Goal: Book appointment/travel/reservation

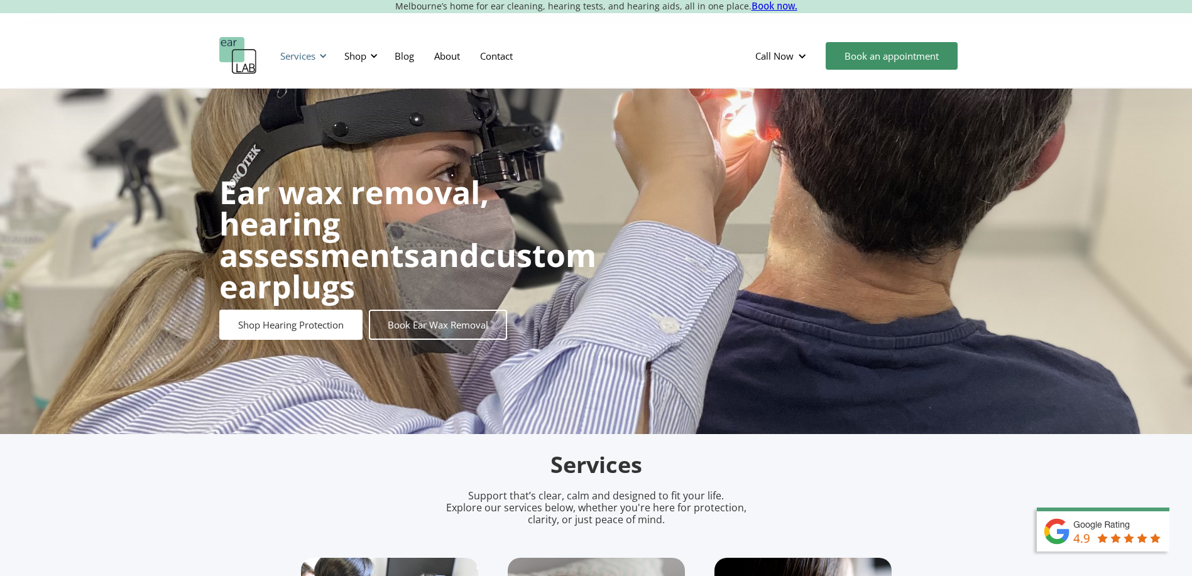
click at [288, 59] on div "Services" at bounding box center [297, 56] width 35 height 13
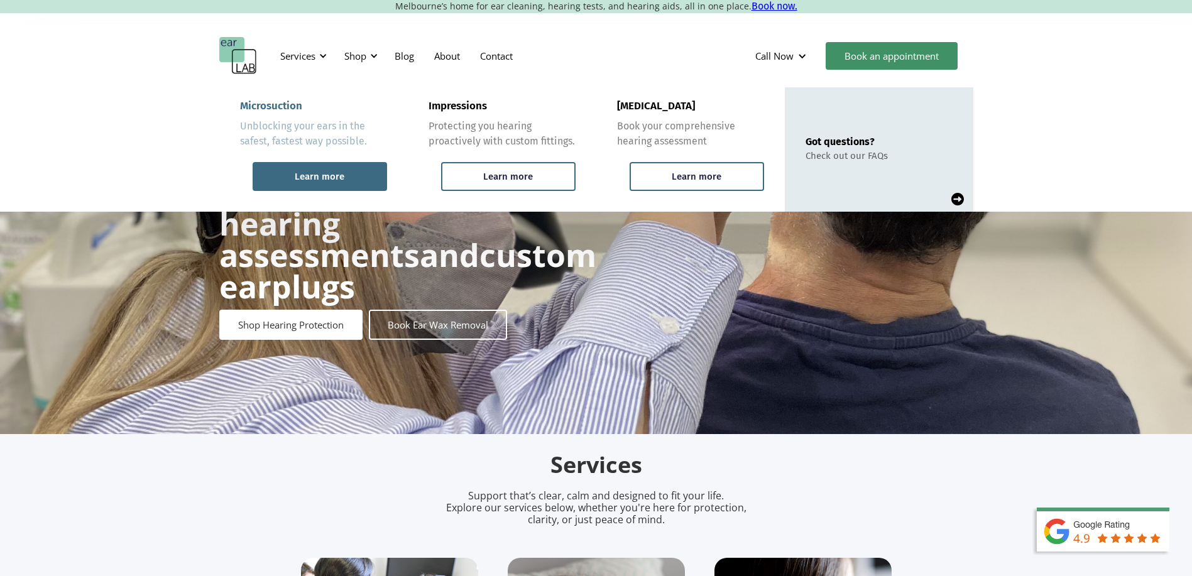
click at [335, 182] on div "Learn more" at bounding box center [320, 176] width 50 height 11
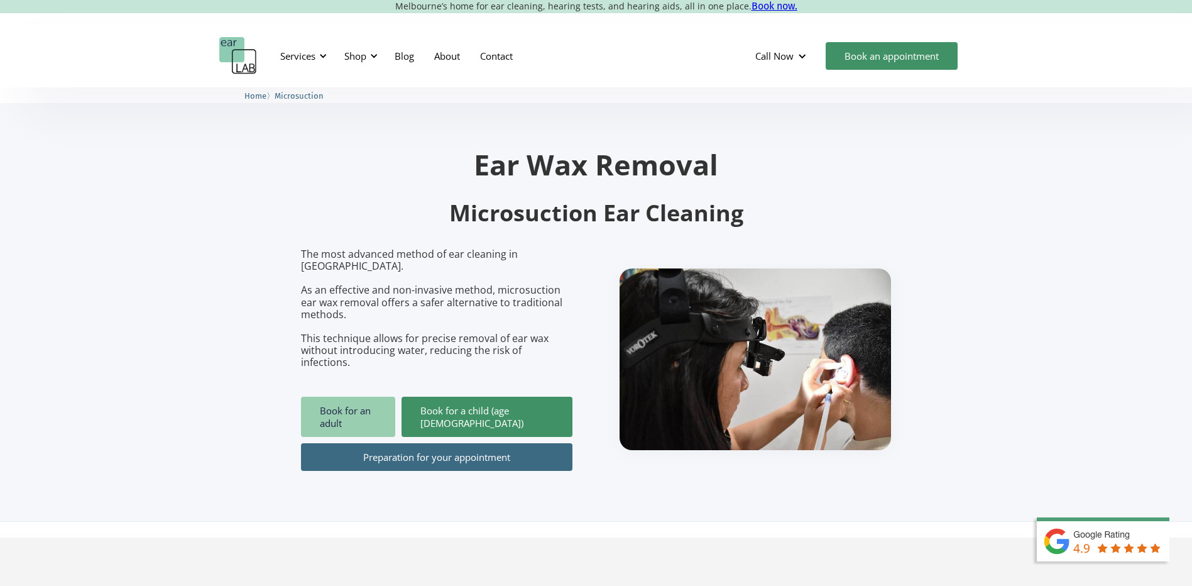
click at [330, 397] on link "Book for an adult" at bounding box center [348, 417] width 94 height 40
click at [777, 58] on div "Call Now" at bounding box center [775, 56] width 38 height 13
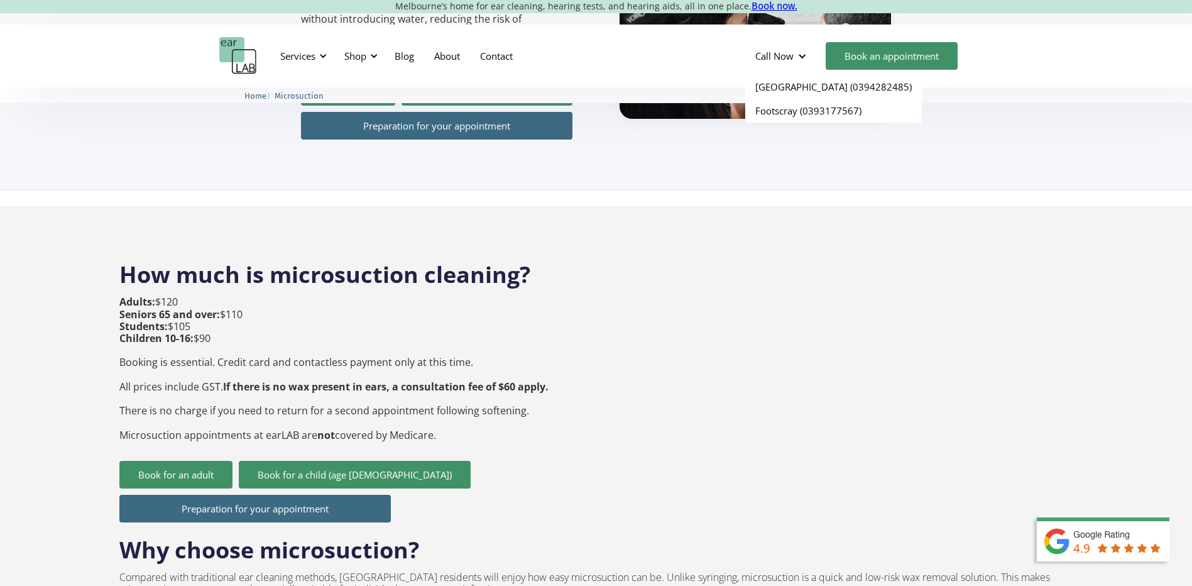
scroll to position [377, 0]
